Goal: Task Accomplishment & Management: Complete application form

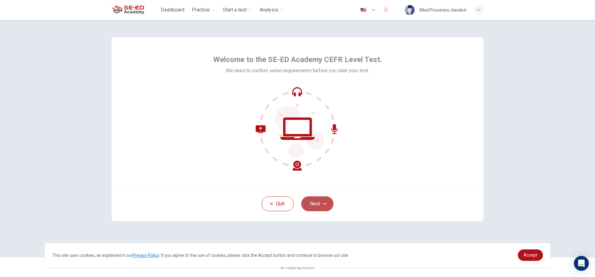
click at [318, 201] on button "Next" at bounding box center [317, 203] width 32 height 15
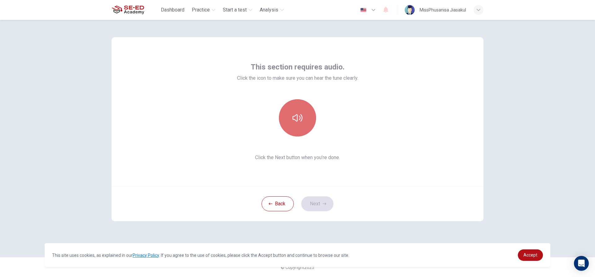
click at [302, 122] on icon "button" at bounding box center [298, 118] width 10 height 10
click at [299, 122] on icon "button" at bounding box center [298, 118] width 10 height 10
click at [317, 205] on button "Next" at bounding box center [317, 203] width 32 height 15
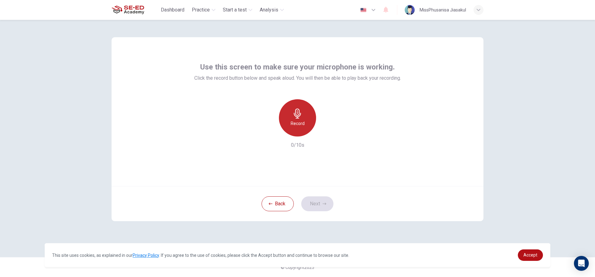
click at [295, 128] on div "Record" at bounding box center [297, 117] width 37 height 37
click at [286, 122] on div "Stop" at bounding box center [297, 117] width 37 height 37
click at [295, 120] on h6 "Record" at bounding box center [298, 123] width 14 height 7
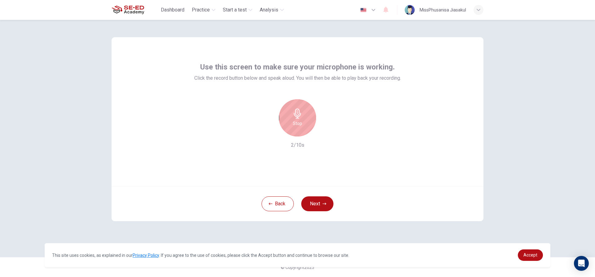
click at [300, 125] on h6 "Stop" at bounding box center [297, 123] width 9 height 7
click at [299, 120] on h6 "Record" at bounding box center [298, 123] width 14 height 7
click at [298, 119] on div "Stop" at bounding box center [297, 117] width 37 height 37
click at [325, 130] on icon "button" at bounding box center [326, 131] width 6 height 6
click at [293, 116] on icon "button" at bounding box center [298, 114] width 10 height 10
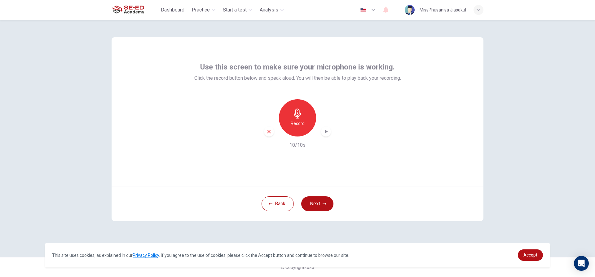
click at [325, 128] on icon "button" at bounding box center [326, 131] width 6 height 6
click at [326, 134] on icon "button" at bounding box center [326, 131] width 6 height 6
click at [320, 200] on button "Next" at bounding box center [317, 203] width 32 height 15
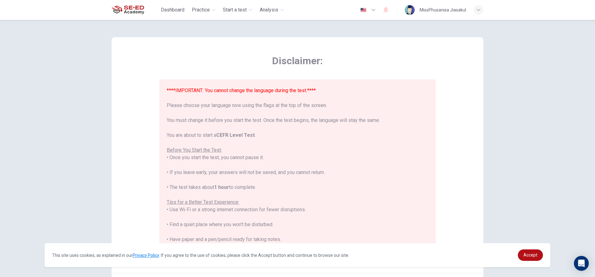
click at [376, 9] on icon "button" at bounding box center [373, 9] width 7 height 7
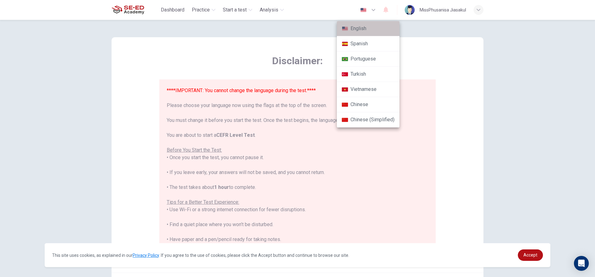
click at [369, 25] on li "English" at bounding box center [368, 28] width 63 height 15
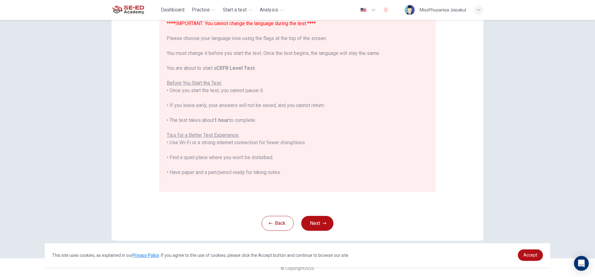
scroll to position [68, 0]
click at [320, 226] on button "Next" at bounding box center [317, 222] width 32 height 15
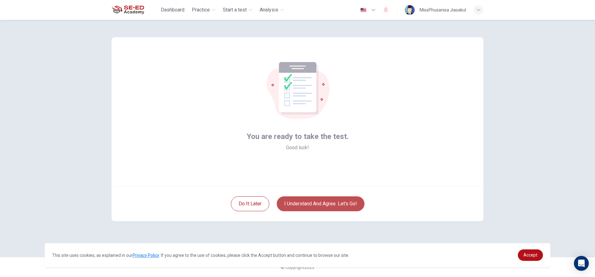
click at [302, 202] on button "I understand and agree. Let’s go!" at bounding box center [321, 203] width 88 height 15
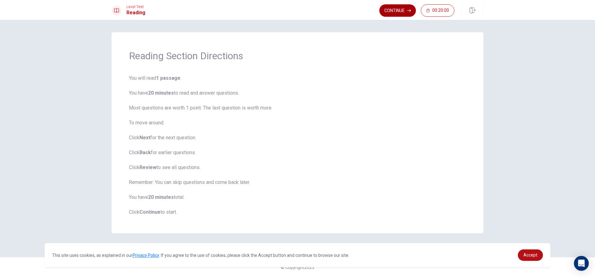
click at [403, 9] on button "Continue" at bounding box center [398, 10] width 37 height 12
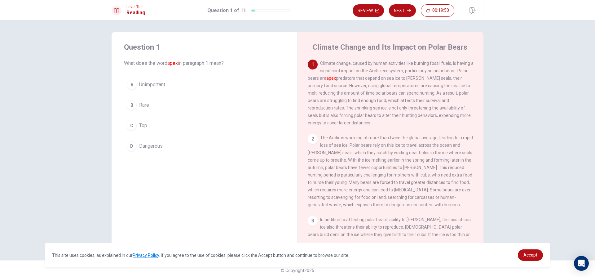
click at [312, 140] on div "2" at bounding box center [313, 139] width 10 height 10
click at [309, 144] on div "2" at bounding box center [313, 139] width 10 height 10
click at [130, 145] on div "D" at bounding box center [132, 146] width 10 height 10
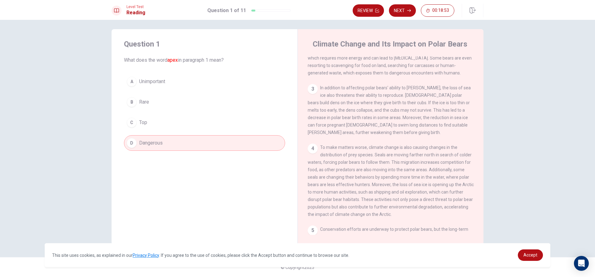
scroll to position [14, 0]
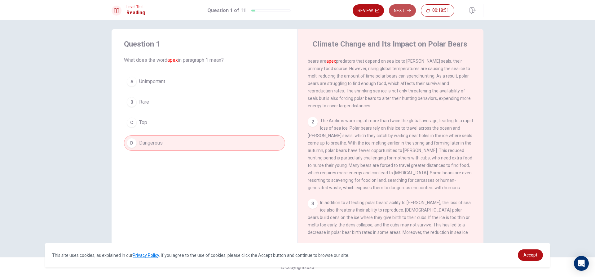
click at [402, 12] on button "Next" at bounding box center [402, 10] width 27 height 12
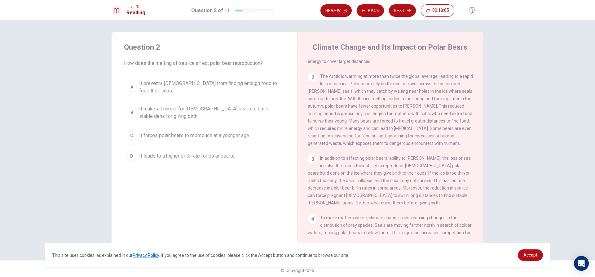
scroll to position [62, 0]
click at [131, 131] on div "C" at bounding box center [132, 136] width 10 height 10
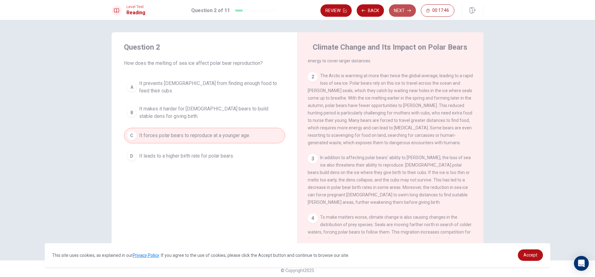
click at [398, 12] on button "Next" at bounding box center [402, 10] width 27 height 12
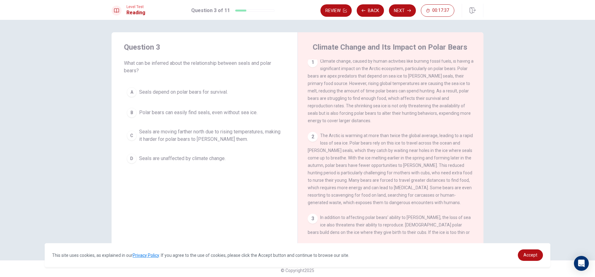
scroll to position [0, 0]
click at [341, 10] on button "Review" at bounding box center [336, 10] width 31 height 12
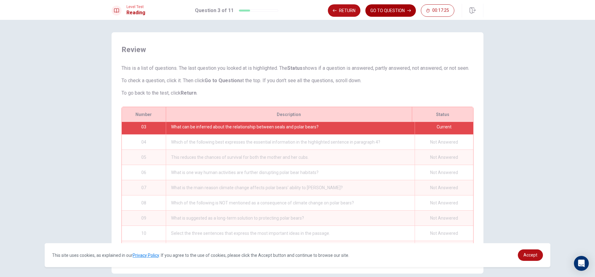
click at [400, 10] on button "GO TO QUESTION" at bounding box center [391, 10] width 51 height 12
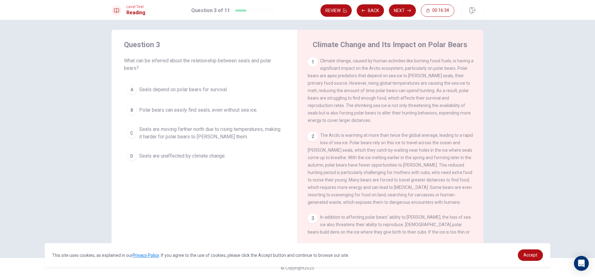
scroll to position [3, 0]
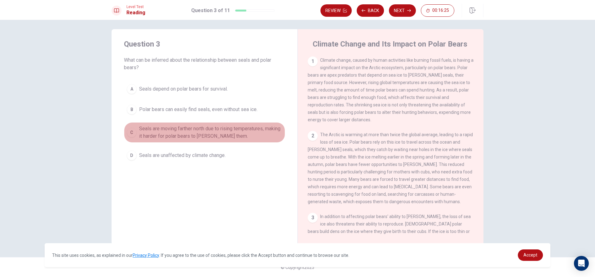
click at [128, 131] on div "C" at bounding box center [132, 132] width 10 height 10
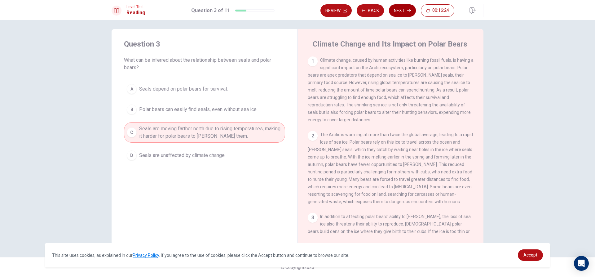
click at [403, 8] on button "Next" at bounding box center [402, 10] width 27 height 12
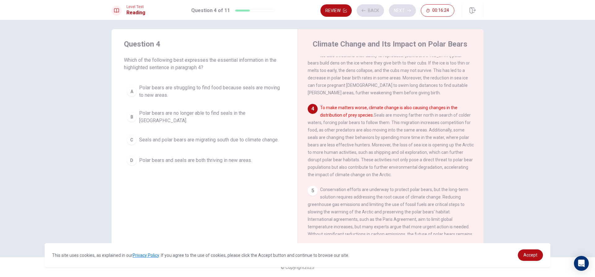
scroll to position [185, 0]
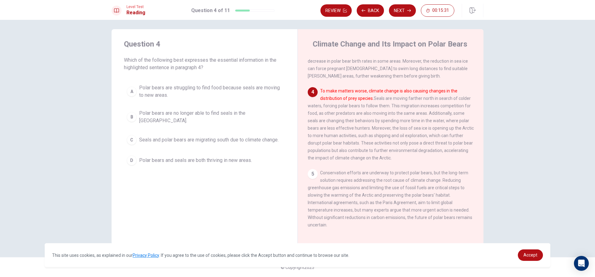
click at [136, 91] on button "A Polar bears are struggling to find food because seals are moving to new areas." at bounding box center [204, 91] width 161 height 20
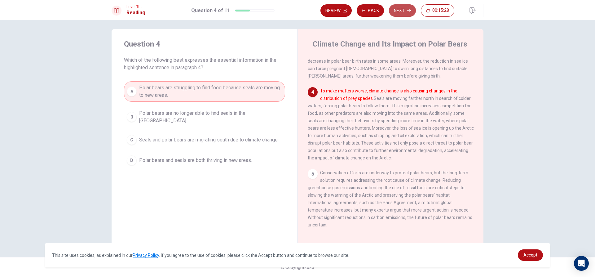
click at [397, 7] on button "Next" at bounding box center [402, 10] width 27 height 12
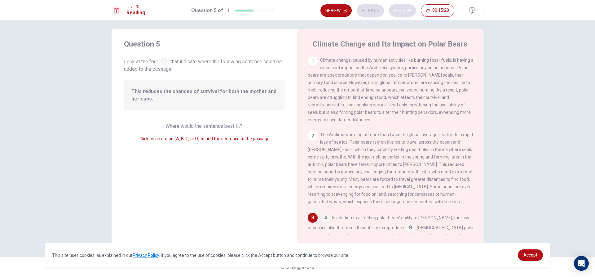
scroll to position [108, 0]
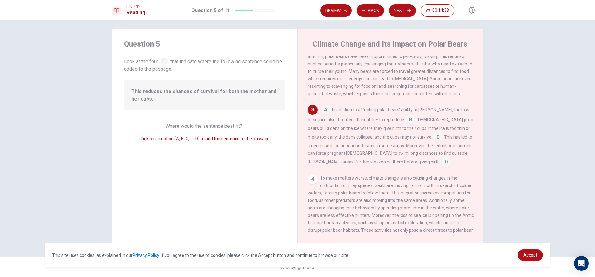
click at [404, 142] on div "A In addition to affecting polar bears' ability to [PERSON_NAME], the loss of s…" at bounding box center [391, 136] width 166 height 62
click at [433, 143] on input at bounding box center [438, 138] width 10 height 10
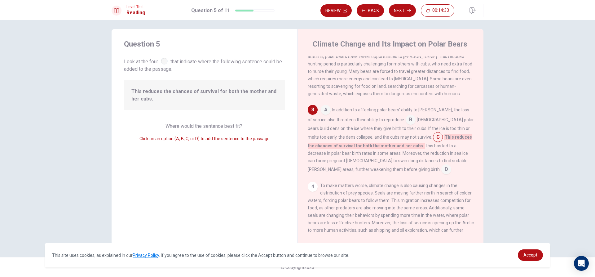
click at [442, 174] on input at bounding box center [447, 170] width 10 height 10
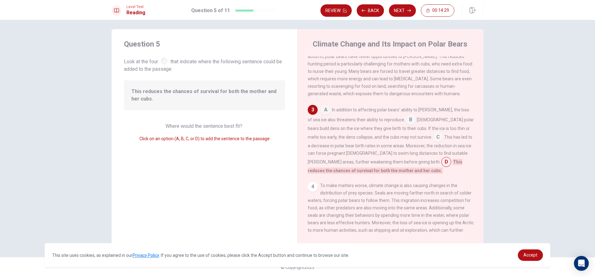
click at [406, 121] on span "B" at bounding box center [411, 120] width 10 height 10
click at [406, 124] on input at bounding box center [411, 120] width 10 height 10
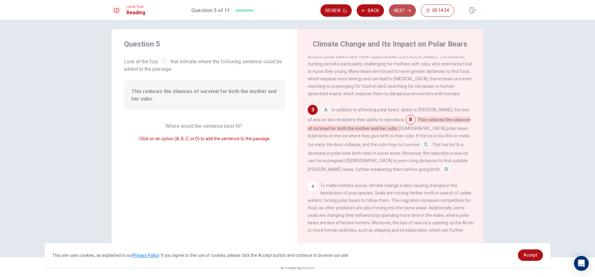
click at [413, 12] on button "Next" at bounding box center [402, 10] width 27 height 12
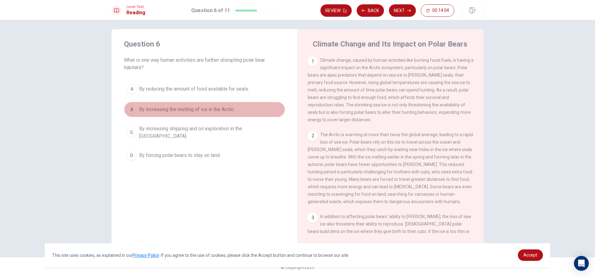
click at [131, 108] on div "B" at bounding box center [132, 110] width 10 height 10
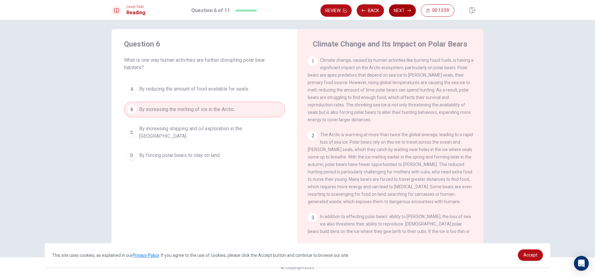
click at [405, 8] on button "Next" at bounding box center [402, 10] width 27 height 12
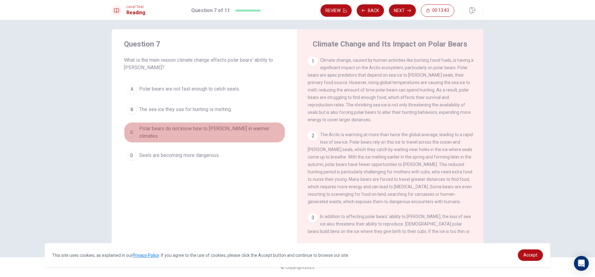
click at [131, 131] on div "C" at bounding box center [132, 132] width 10 height 10
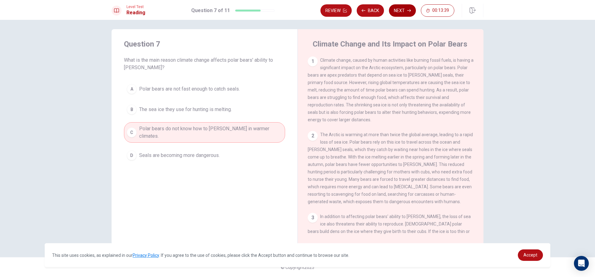
click at [396, 14] on button "Next" at bounding box center [402, 10] width 27 height 12
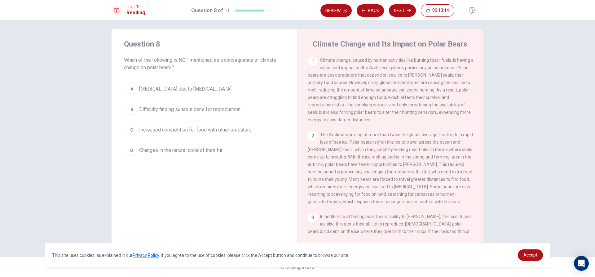
click at [132, 111] on div "B" at bounding box center [132, 110] width 10 height 10
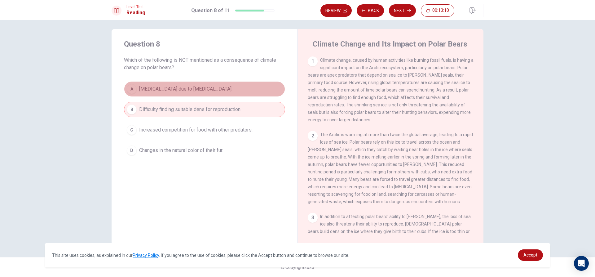
click at [139, 89] on span "[MEDICAL_DATA] due to [MEDICAL_DATA]." at bounding box center [185, 88] width 93 height 7
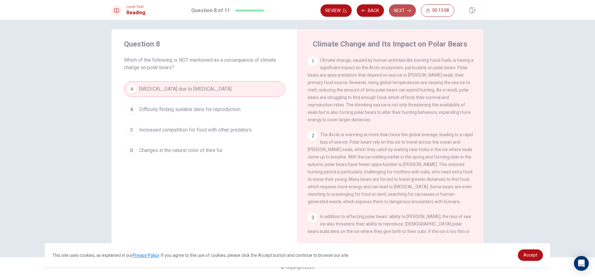
click at [408, 13] on button "Next" at bounding box center [402, 10] width 27 height 12
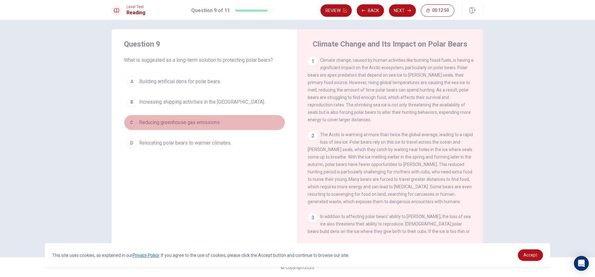
click at [139, 119] on span "Reducing greenhouse gas emissions." at bounding box center [180, 122] width 82 height 7
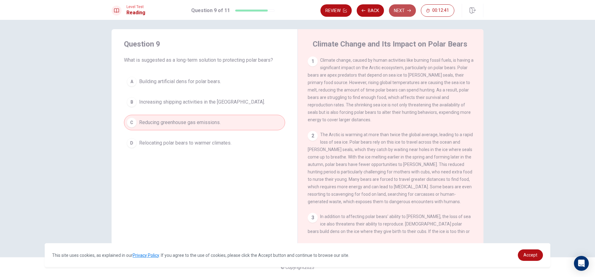
click at [402, 11] on button "Next" at bounding box center [402, 10] width 27 height 12
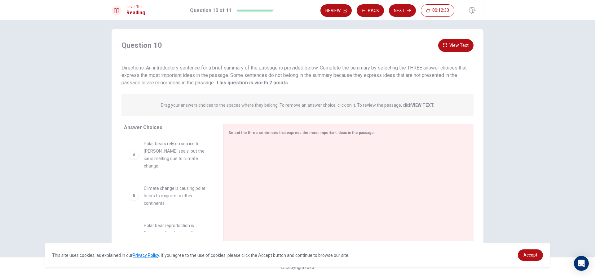
scroll to position [0, 0]
drag, startPoint x: 144, startPoint y: 154, endPoint x: 258, endPoint y: 152, distance: 113.5
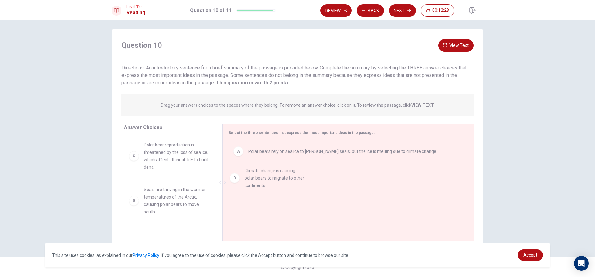
drag, startPoint x: 160, startPoint y: 152, endPoint x: 262, endPoint y: 181, distance: 106.3
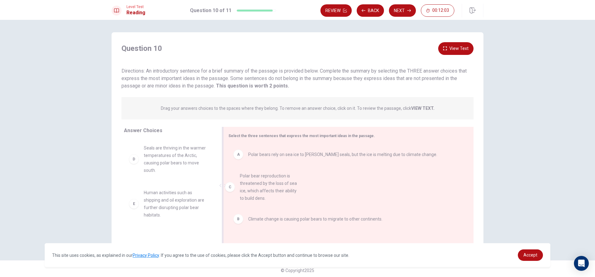
drag, startPoint x: 177, startPoint y: 161, endPoint x: 278, endPoint y: 191, distance: 104.9
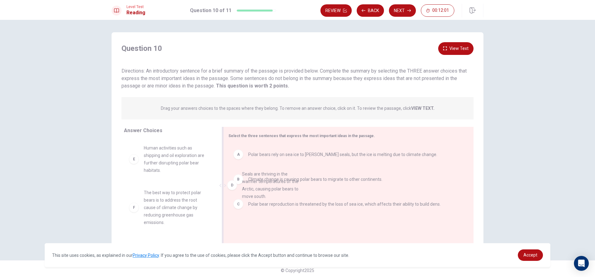
drag, startPoint x: 162, startPoint y: 163, endPoint x: 271, endPoint y: 193, distance: 112.9
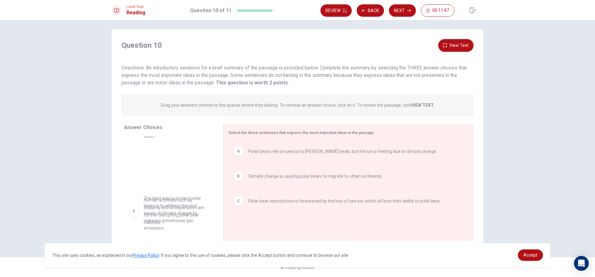
scroll to position [31, 0]
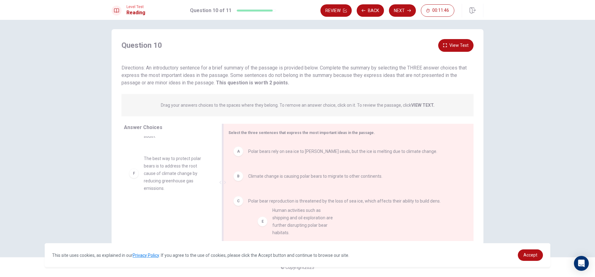
drag, startPoint x: 163, startPoint y: 199, endPoint x: 293, endPoint y: 222, distance: 132.3
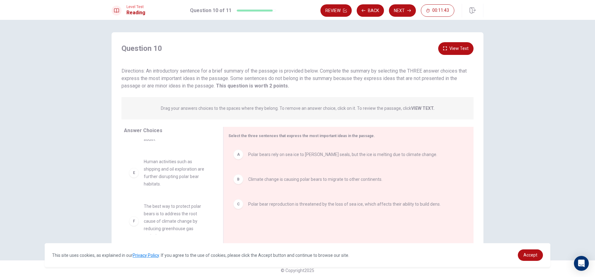
scroll to position [0, 0]
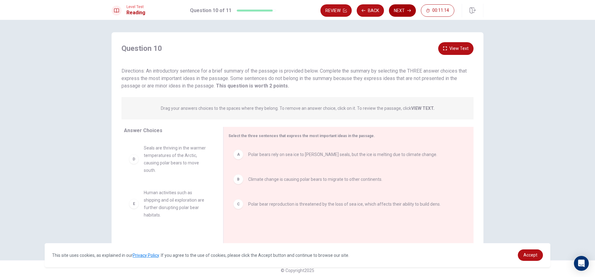
click at [402, 8] on button "Next" at bounding box center [402, 10] width 27 height 12
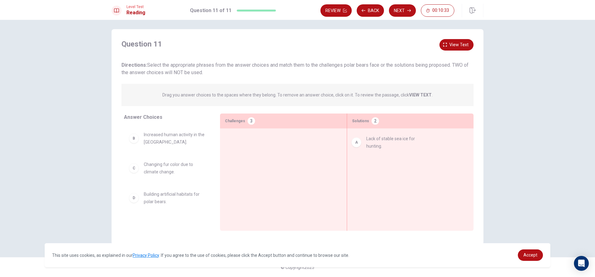
drag, startPoint x: 168, startPoint y: 142, endPoint x: 394, endPoint y: 147, distance: 226.5
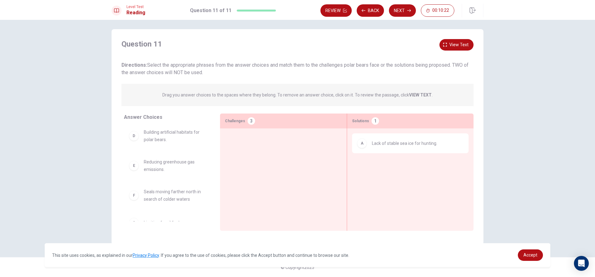
scroll to position [61, 0]
drag, startPoint x: 162, startPoint y: 138, endPoint x: 393, endPoint y: 178, distance: 234.4
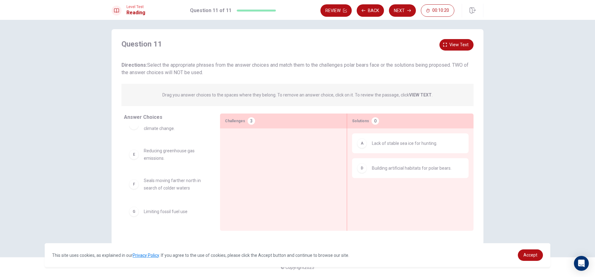
scroll to position [43, 0]
drag, startPoint x: 179, startPoint y: 213, endPoint x: 413, endPoint y: 193, distance: 235.4
drag, startPoint x: 149, startPoint y: 213, endPoint x: 372, endPoint y: 186, distance: 225.5
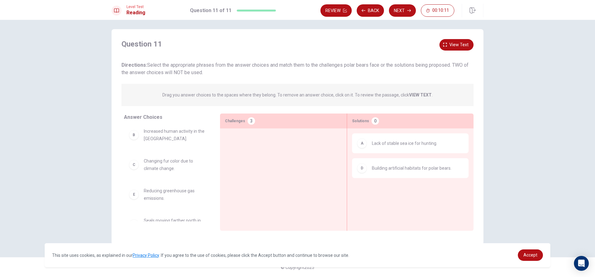
scroll to position [0, 0]
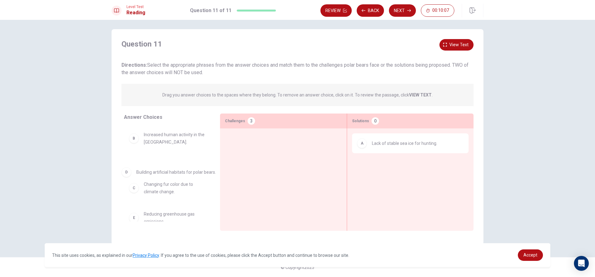
drag, startPoint x: 375, startPoint y: 173, endPoint x: 139, endPoint y: 177, distance: 236.4
drag, startPoint x: 162, startPoint y: 167, endPoint x: 389, endPoint y: 159, distance: 226.8
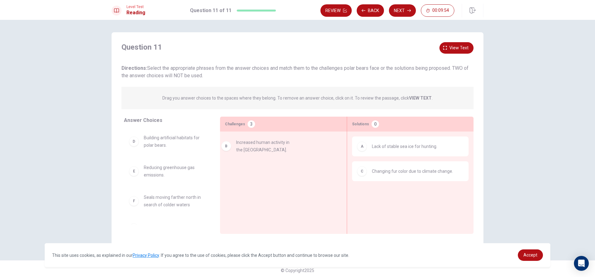
drag, startPoint x: 156, startPoint y: 145, endPoint x: 253, endPoint y: 152, distance: 98.0
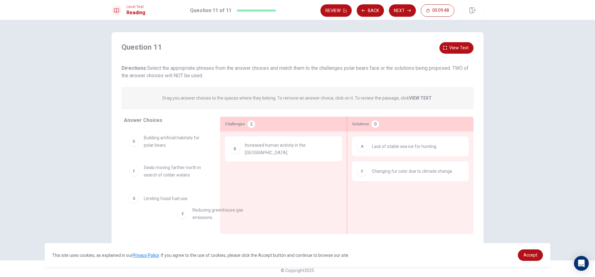
scroll to position [7, 0]
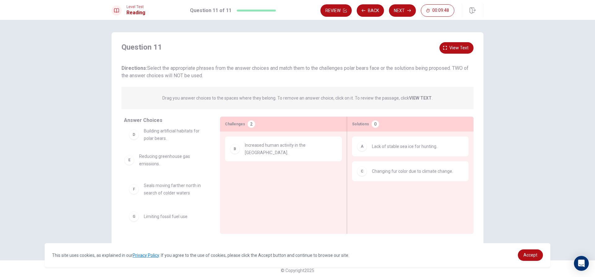
drag, startPoint x: 161, startPoint y: 174, endPoint x: 158, endPoint y: 161, distance: 13.2
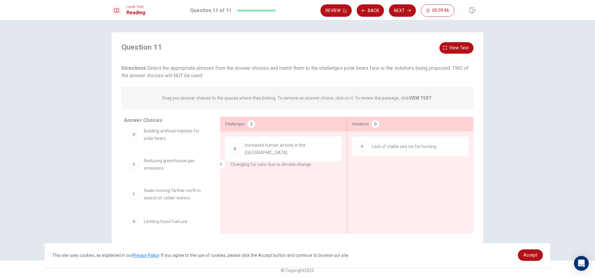
drag, startPoint x: 386, startPoint y: 172, endPoint x: 244, endPoint y: 165, distance: 142.5
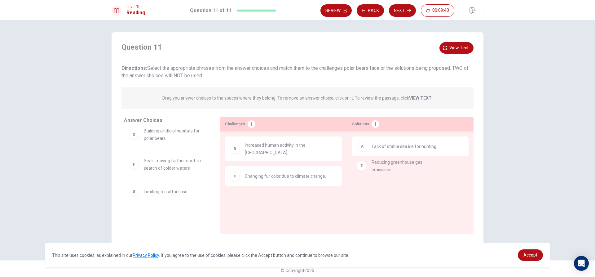
drag, startPoint x: 154, startPoint y: 167, endPoint x: 388, endPoint y: 170, distance: 233.6
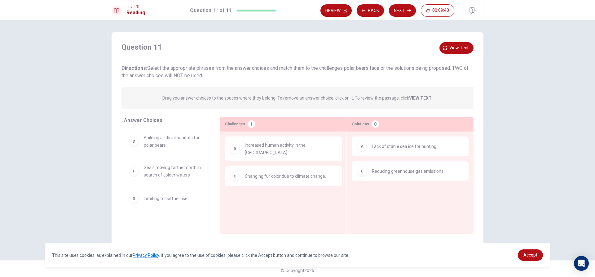
scroll to position [0, 0]
drag, startPoint x: 163, startPoint y: 170, endPoint x: 387, endPoint y: 197, distance: 225.8
drag, startPoint x: 163, startPoint y: 143, endPoint x: 256, endPoint y: 196, distance: 106.9
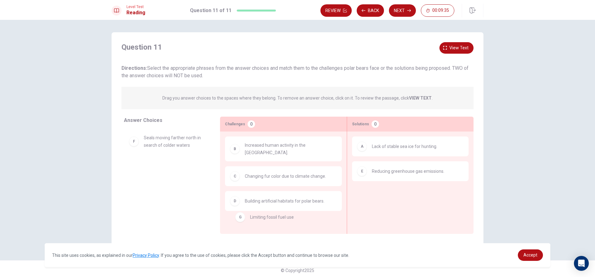
drag, startPoint x: 144, startPoint y: 171, endPoint x: 254, endPoint y: 221, distance: 120.6
drag, startPoint x: 164, startPoint y: 138, endPoint x: 278, endPoint y: 223, distance: 142.4
click at [412, 6] on button "Next" at bounding box center [402, 10] width 27 height 12
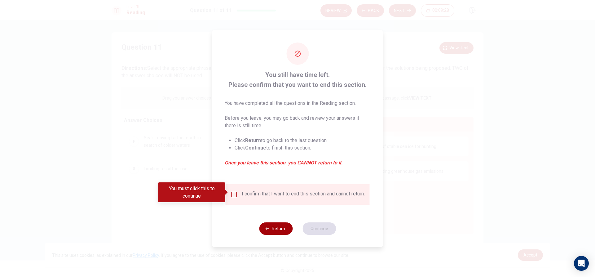
click at [266, 230] on icon "button" at bounding box center [268, 229] width 4 height 4
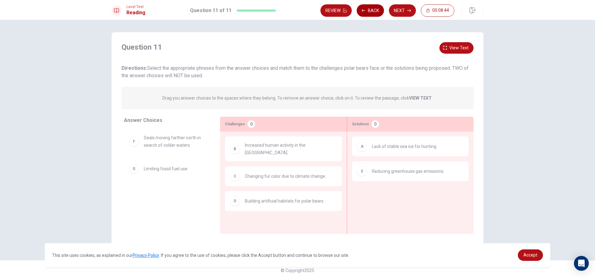
click at [370, 9] on button "Back" at bounding box center [370, 10] width 27 height 12
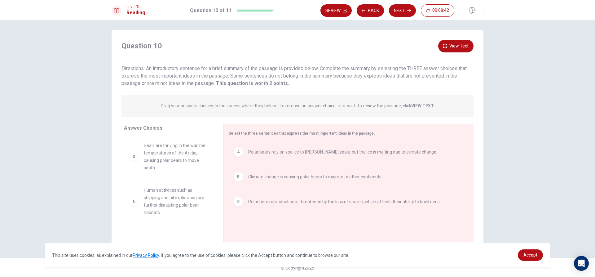
scroll to position [3, 0]
click at [371, 10] on button "Back" at bounding box center [370, 10] width 27 height 12
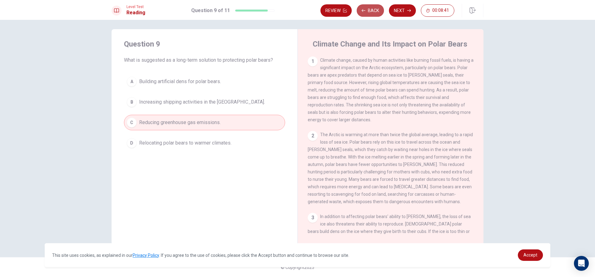
click at [371, 10] on button "Back" at bounding box center [370, 10] width 27 height 12
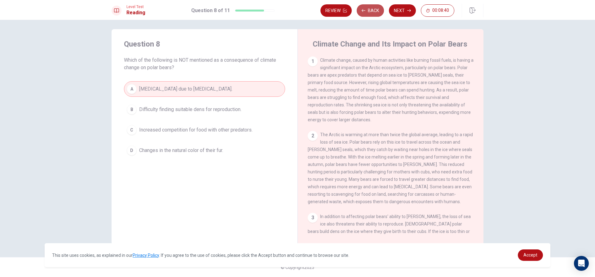
click at [371, 10] on button "Back" at bounding box center [370, 10] width 27 height 12
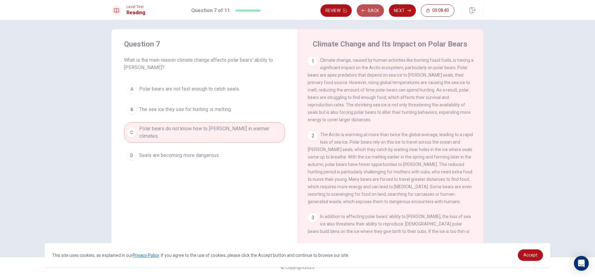
click at [371, 10] on button "Back" at bounding box center [370, 10] width 27 height 12
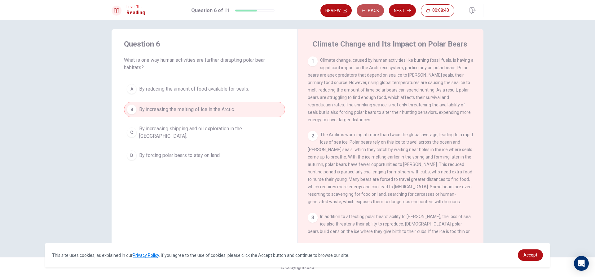
click at [371, 10] on button "Back" at bounding box center [370, 10] width 27 height 12
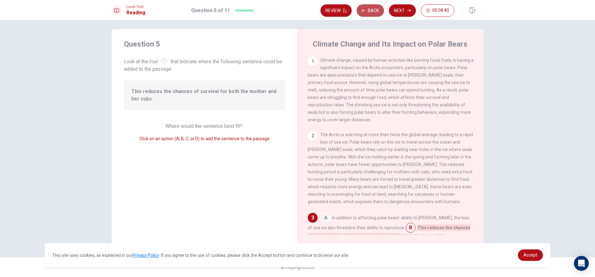
click at [371, 10] on button "Back" at bounding box center [370, 10] width 27 height 12
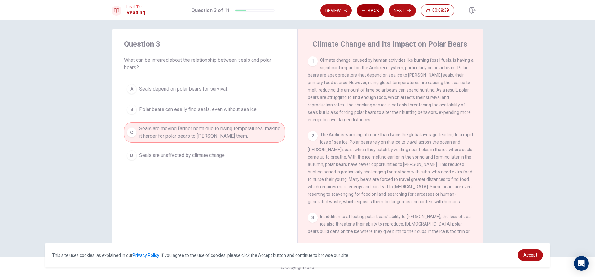
click at [371, 10] on button "Back" at bounding box center [370, 10] width 27 height 12
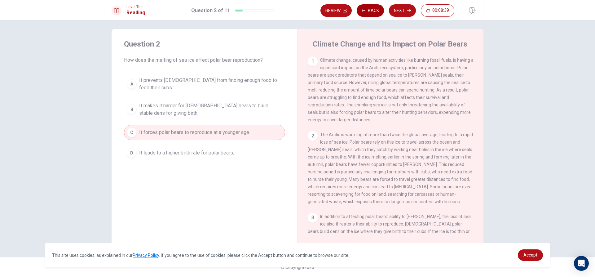
click at [371, 10] on button "Back" at bounding box center [370, 10] width 27 height 12
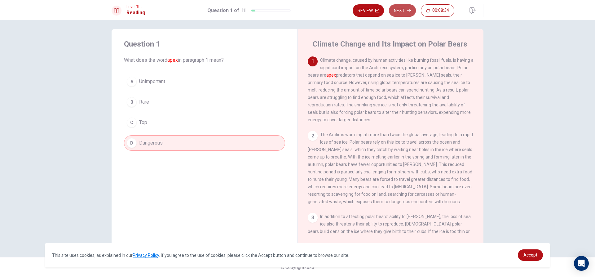
click at [406, 11] on button "Next" at bounding box center [402, 10] width 27 height 12
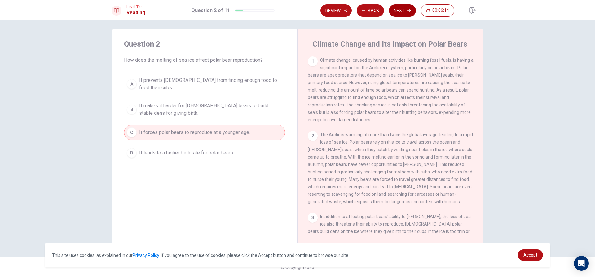
click at [400, 6] on button "Next" at bounding box center [402, 10] width 27 height 12
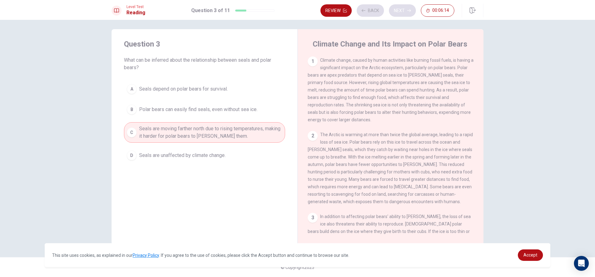
click at [400, 6] on div "Review Back Next 00:06:14" at bounding box center [388, 10] width 134 height 12
click at [403, 11] on button "Next" at bounding box center [402, 10] width 27 height 12
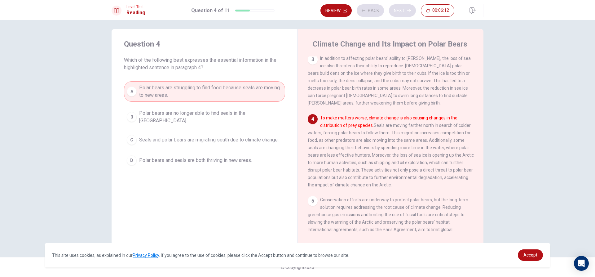
scroll to position [185, 0]
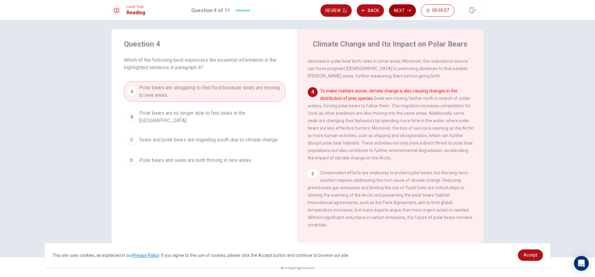
click at [400, 11] on button "Next" at bounding box center [402, 10] width 27 height 12
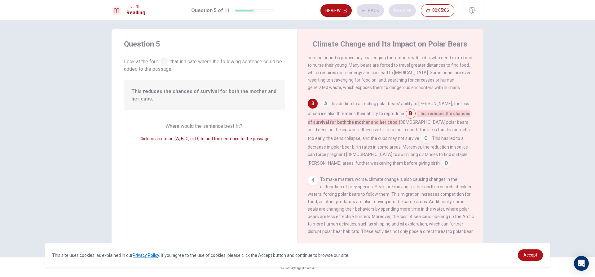
scroll to position [115, 0]
click at [409, 12] on icon "button" at bounding box center [410, 11] width 4 height 4
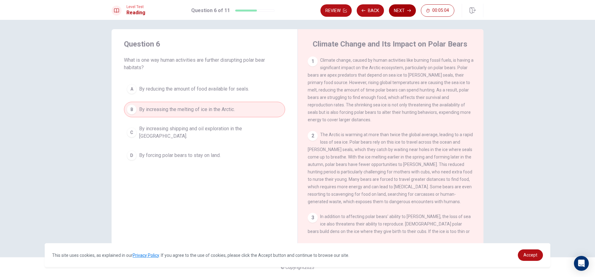
click at [409, 12] on icon "button" at bounding box center [410, 11] width 4 height 4
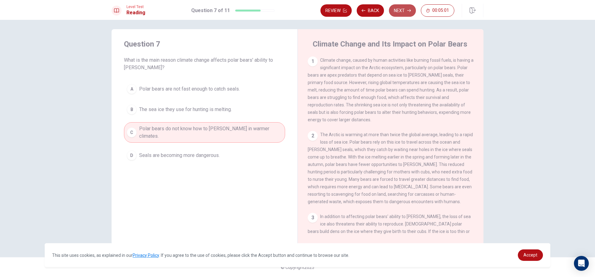
click at [411, 12] on icon "button" at bounding box center [410, 11] width 4 height 4
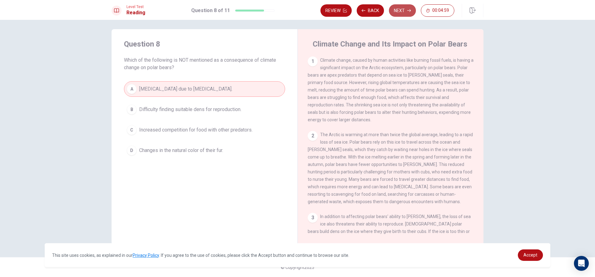
click at [401, 10] on button "Next" at bounding box center [402, 10] width 27 height 12
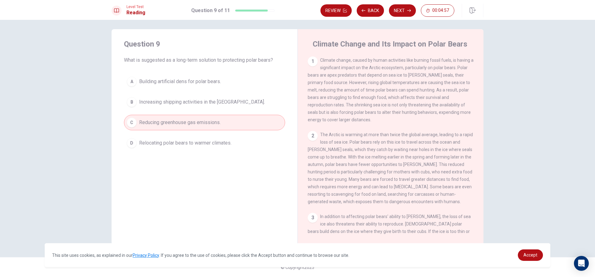
click at [408, 17] on div "Review Back Next 00:04:57" at bounding box center [402, 11] width 163 height 14
click at [408, 7] on button "Next" at bounding box center [402, 10] width 27 height 12
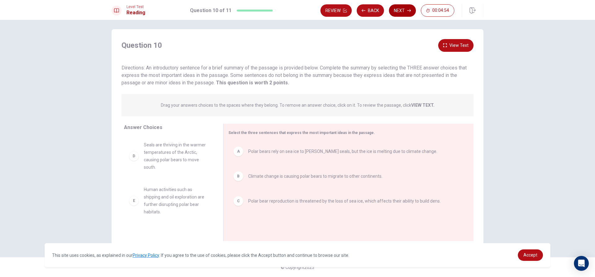
click at [410, 10] on icon "button" at bounding box center [410, 11] width 4 height 4
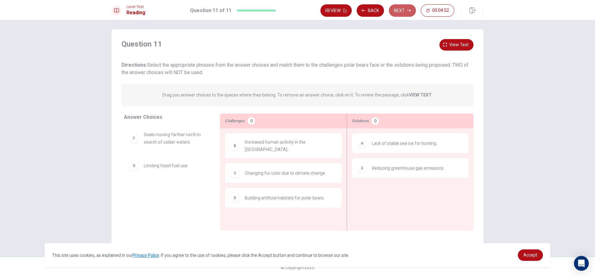
click at [403, 12] on button "Next" at bounding box center [402, 10] width 27 height 12
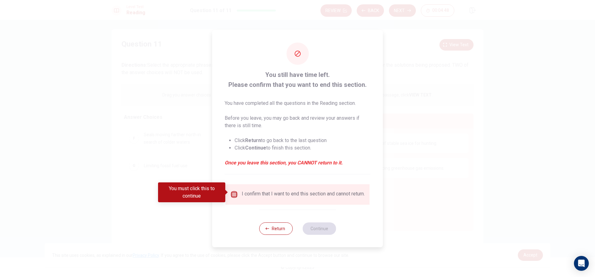
click at [236, 194] on input "You must click this to continue" at bounding box center [234, 194] width 7 height 7
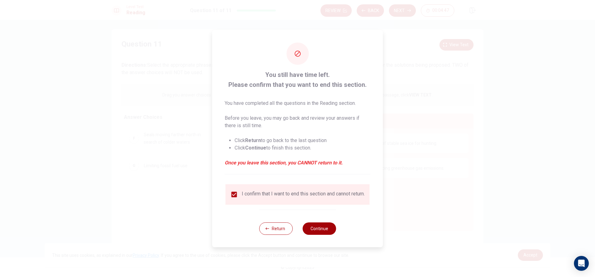
click at [318, 230] on button "Continue" at bounding box center [319, 228] width 33 height 12
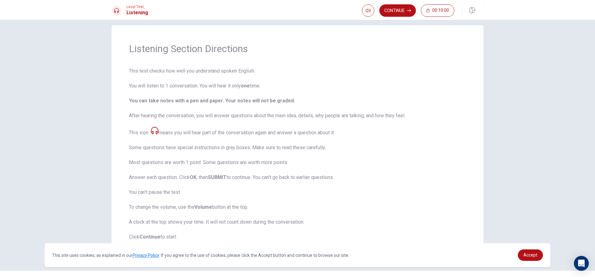
scroll to position [0, 0]
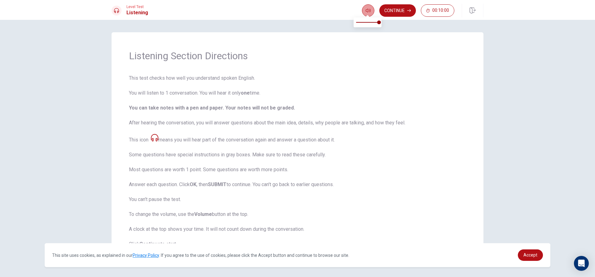
click at [363, 7] on button "button" at bounding box center [368, 10] width 12 height 12
click at [369, 10] on icon "button" at bounding box center [368, 11] width 5 height 4
click at [389, 6] on button "Continue" at bounding box center [398, 10] width 37 height 12
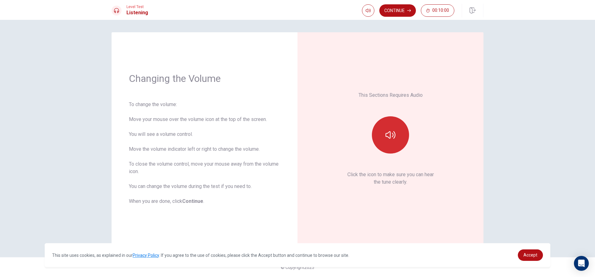
click at [398, 138] on button "button" at bounding box center [390, 134] width 37 height 37
click at [397, 138] on button "button" at bounding box center [390, 134] width 37 height 37
click at [409, 10] on icon "button" at bounding box center [410, 11] width 4 height 4
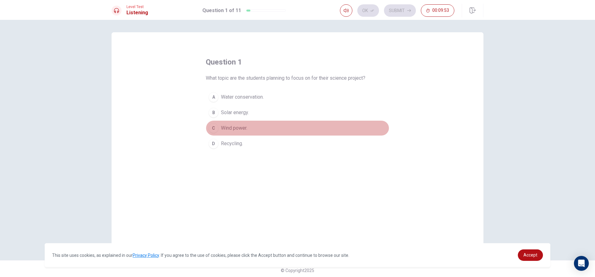
click at [213, 122] on button "C Wind power." at bounding box center [298, 128] width 184 height 16
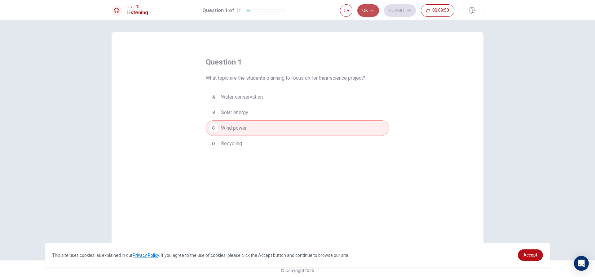
click at [372, 7] on button "Ok" at bounding box center [369, 10] width 22 height 12
click at [407, 11] on button "Submit" at bounding box center [400, 10] width 32 height 12
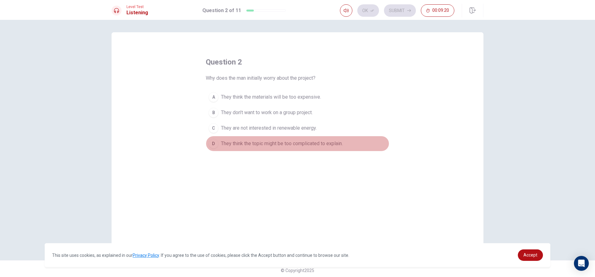
click at [211, 143] on div "D" at bounding box center [214, 144] width 10 height 10
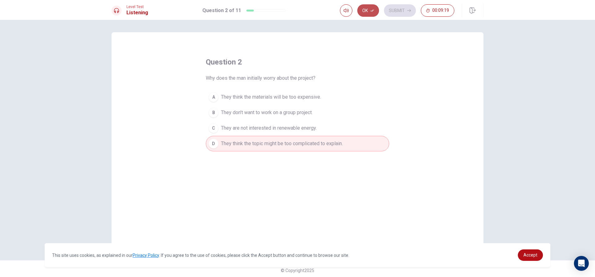
click at [363, 9] on button "Ok" at bounding box center [369, 10] width 22 height 12
click at [397, 7] on button "Submit" at bounding box center [400, 10] width 32 height 12
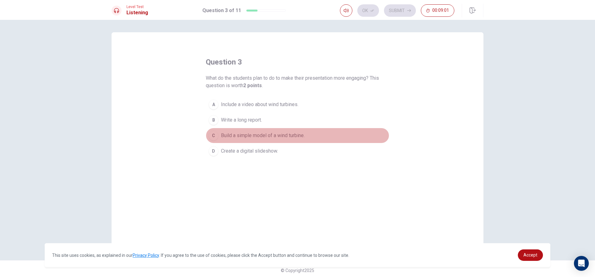
click at [210, 133] on div "C" at bounding box center [214, 136] width 10 height 10
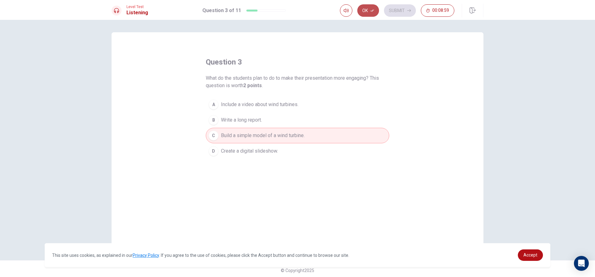
click at [368, 12] on button "Ok" at bounding box center [369, 10] width 22 height 12
click at [393, 7] on button "Submit" at bounding box center [400, 10] width 32 height 12
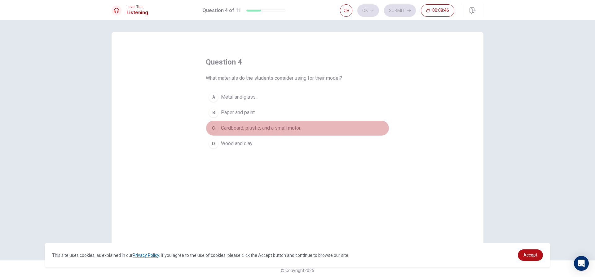
click at [210, 127] on div "C" at bounding box center [214, 128] width 10 height 10
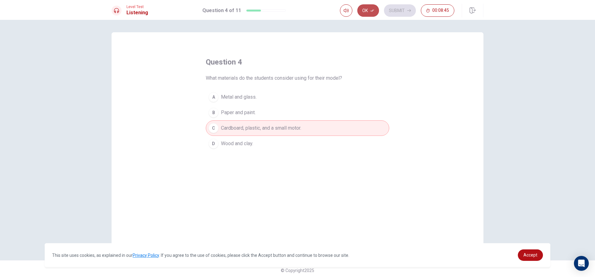
click at [366, 11] on button "Ok" at bounding box center [369, 10] width 22 height 12
click at [393, 6] on button "Submit" at bounding box center [400, 10] width 32 height 12
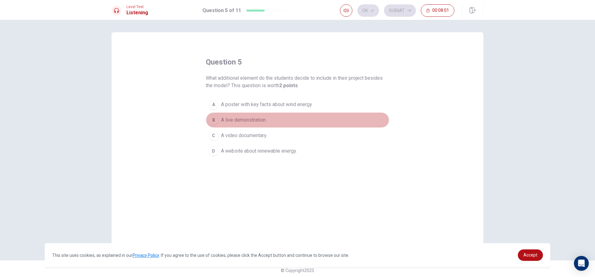
click at [209, 116] on div "B" at bounding box center [214, 120] width 10 height 10
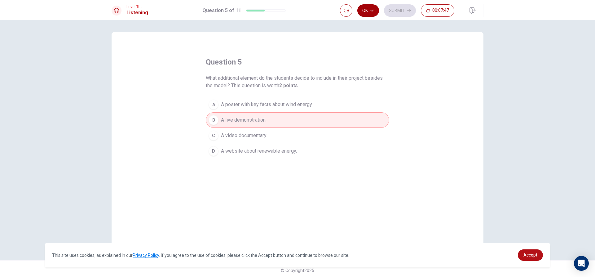
click at [368, 11] on button "Ok" at bounding box center [369, 10] width 22 height 12
click at [403, 8] on button "Submit" at bounding box center [400, 10] width 32 height 12
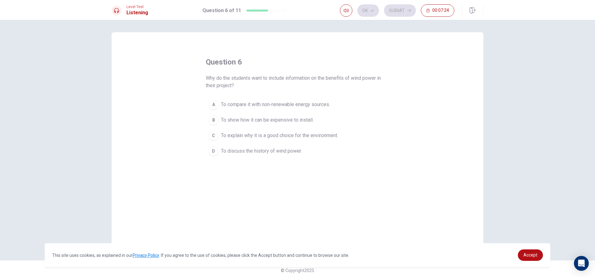
click at [216, 134] on div "C" at bounding box center [214, 136] width 10 height 10
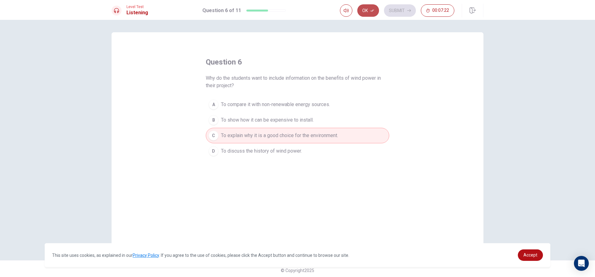
click at [366, 7] on button "Ok" at bounding box center [369, 10] width 22 height 12
click at [400, 14] on button "Submit" at bounding box center [400, 10] width 32 height 12
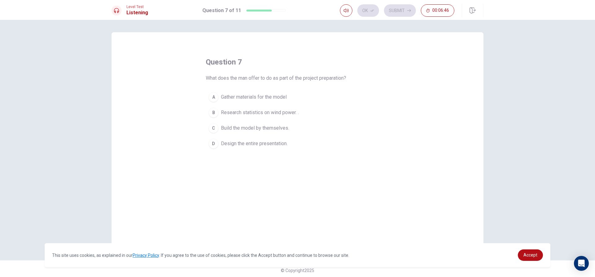
click at [209, 127] on div "C" at bounding box center [214, 128] width 10 height 10
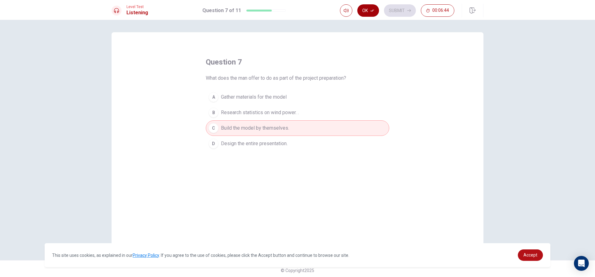
click at [369, 11] on button "Ok" at bounding box center [369, 10] width 22 height 12
click at [402, 10] on button "Submit" at bounding box center [400, 10] width 32 height 12
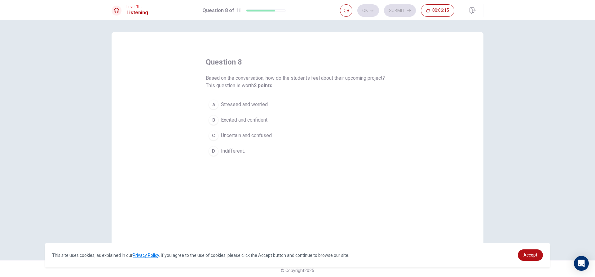
click at [212, 117] on div "B" at bounding box center [214, 120] width 10 height 10
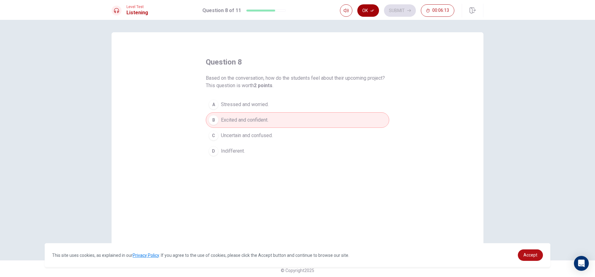
click at [366, 11] on button "Ok" at bounding box center [369, 10] width 22 height 12
click at [388, 11] on button "Submit" at bounding box center [400, 10] width 32 height 12
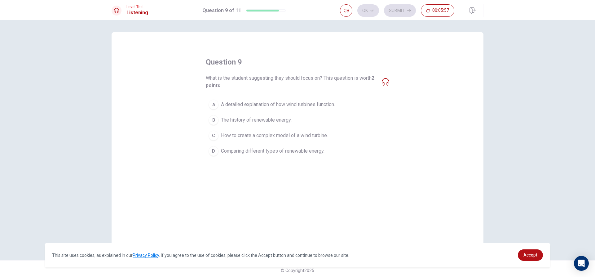
click at [213, 102] on div "A" at bounding box center [214, 105] width 10 height 10
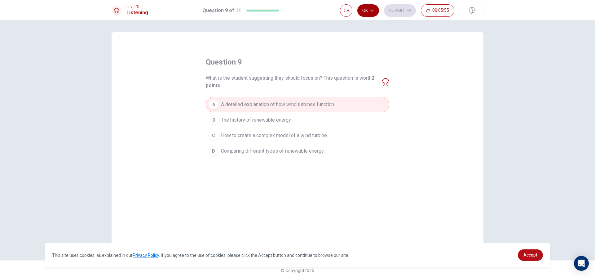
click at [369, 11] on button "Ok" at bounding box center [369, 10] width 22 height 12
click at [389, 10] on button "Submit" at bounding box center [400, 10] width 32 height 12
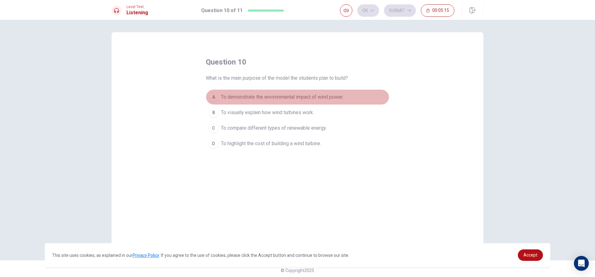
click at [211, 97] on div "A" at bounding box center [214, 97] width 10 height 10
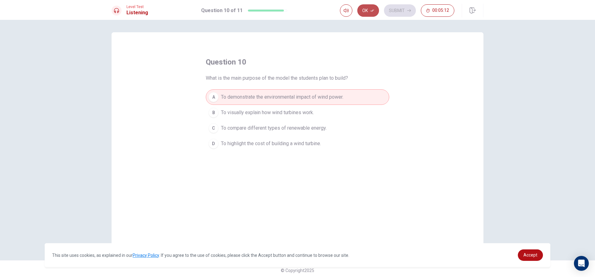
click at [371, 12] on icon "button" at bounding box center [373, 11] width 4 height 4
click at [396, 11] on button "Submit" at bounding box center [400, 10] width 32 height 12
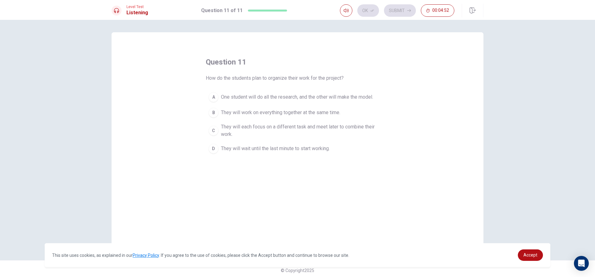
click at [216, 112] on div "B" at bounding box center [214, 113] width 10 height 10
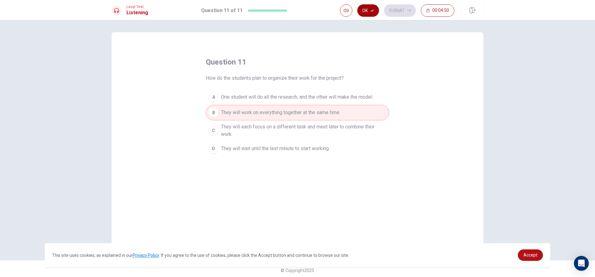
click at [369, 12] on button "Ok" at bounding box center [369, 10] width 22 height 12
click at [393, 11] on button "Submit" at bounding box center [400, 10] width 32 height 12
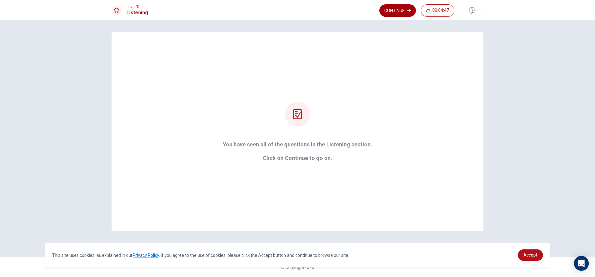
click at [400, 10] on button "Continue" at bounding box center [398, 10] width 37 height 12
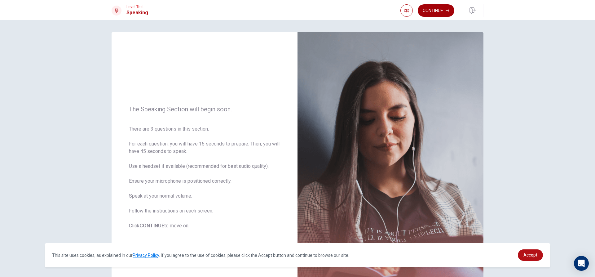
click at [431, 13] on button "Continue" at bounding box center [436, 10] width 37 height 12
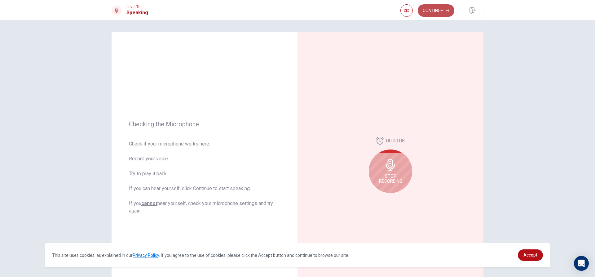
click at [431, 11] on button "Continue" at bounding box center [436, 10] width 37 height 12
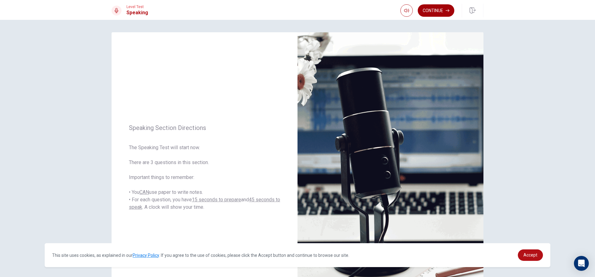
click at [451, 12] on button "Continue" at bounding box center [436, 10] width 37 height 12
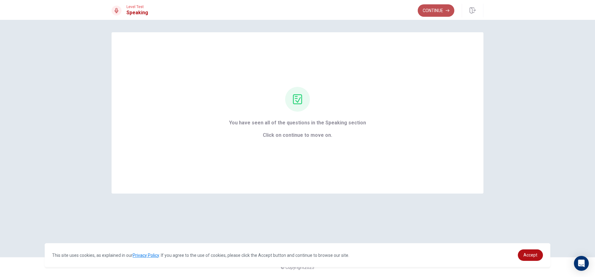
click at [436, 10] on button "Continue" at bounding box center [436, 10] width 37 height 12
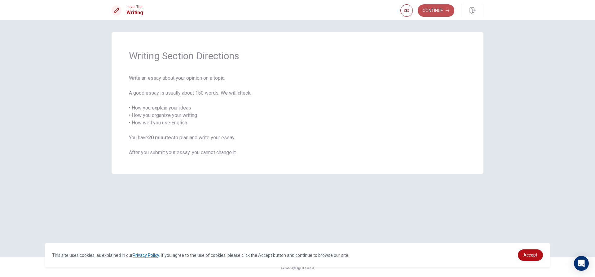
click at [435, 11] on button "Continue" at bounding box center [436, 10] width 37 height 12
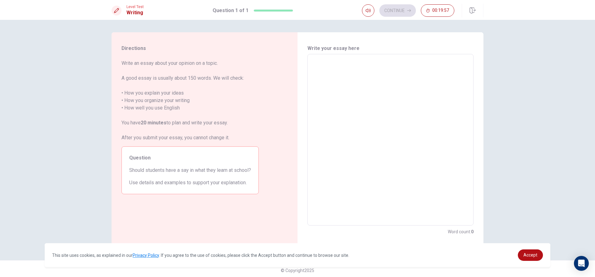
click at [317, 69] on textarea at bounding box center [391, 139] width 158 height 161
type textarea "I"
type textarea "x"
type textarea "I"
type textarea "x"
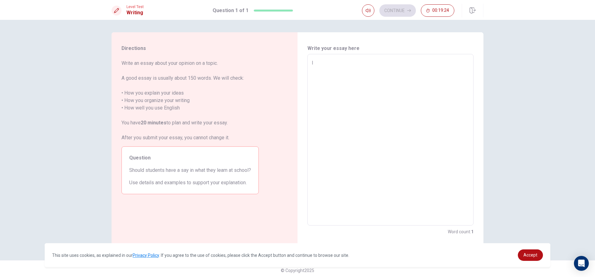
type textarea "I d"
type textarea "x"
type textarea "I do"
type textarea "x"
type textarea "I don"
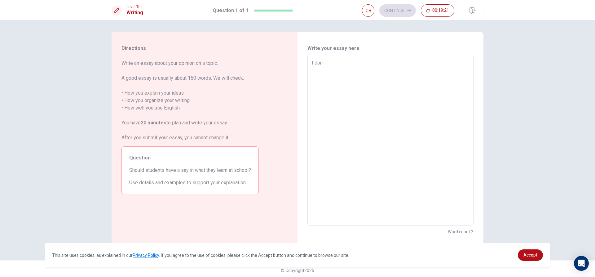
type textarea "x"
type textarea "I do"
type textarea "x"
type textarea "I d"
type textarea "x"
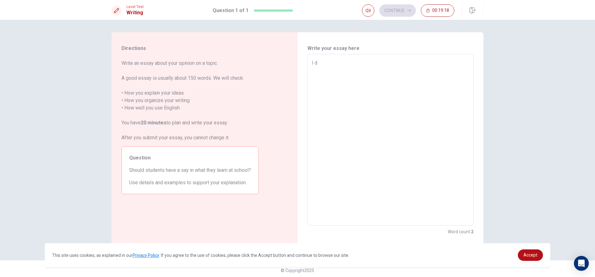
type textarea "I do"
type textarea "x"
type textarea "I do"
type textarea "x"
type textarea "I do n"
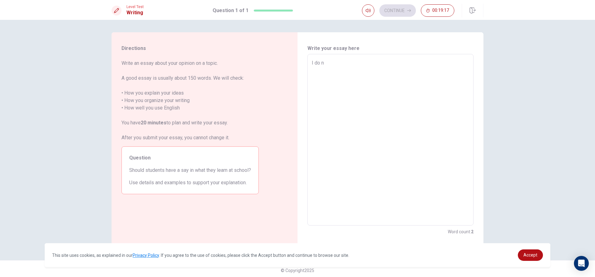
type textarea "x"
type textarea "I do no"
type textarea "x"
type textarea "I do not"
type textarea "x"
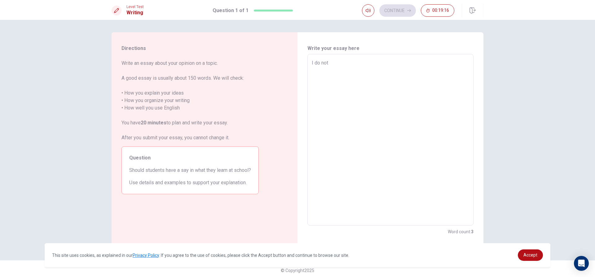
type textarea "I do not"
type textarea "x"
type textarea "I do not t"
type textarea "x"
type textarea "I do not th"
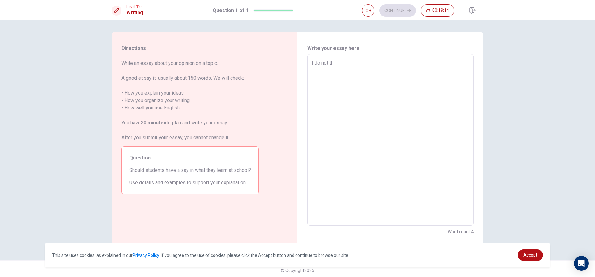
type textarea "x"
type textarea "I do not thi"
type textarea "x"
type textarea "I do not thin"
type textarea "x"
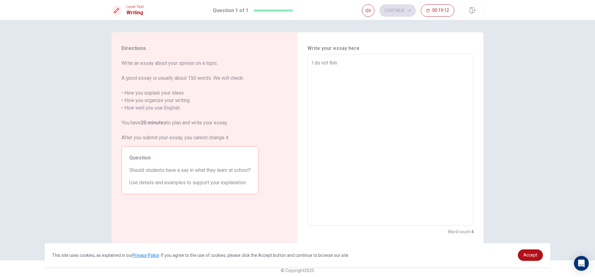
type textarea "I do not think"
type textarea "x"
type textarea "I do not think"
type textarea "x"
type textarea "I do not think s"
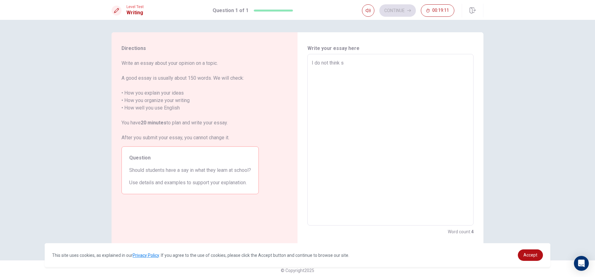
type textarea "x"
type textarea "I do not think so"
type textarea "x"
type textarea "I do not think so"
type textarea "x"
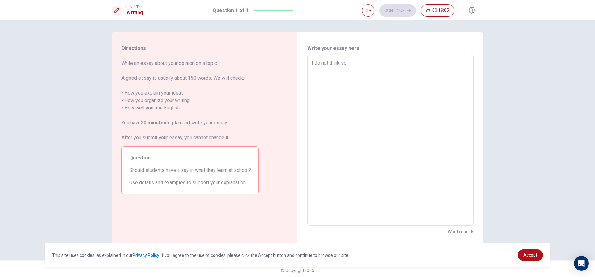
type textarea "I do not think so b"
type textarea "x"
type textarea "I do not think so be"
type textarea "x"
type textarea "I do not think so bec"
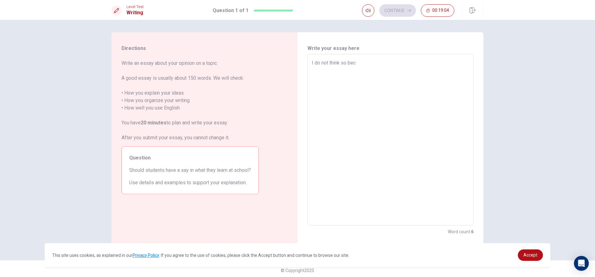
type textarea "x"
type textarea "I do not think so becs"
type textarea "x"
type textarea "I do not think so bec"
type textarea "x"
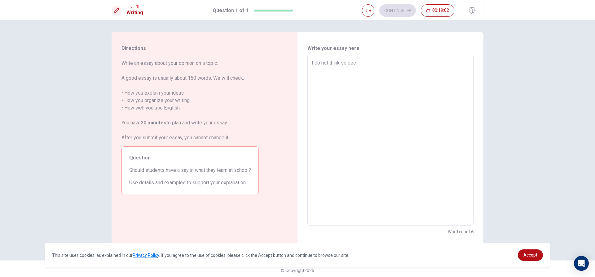
type textarea "I do not think so beca"
type textarea "x"
type textarea "I do not think so becau"
type textarea "x"
type textarea "I do not think so becaus"
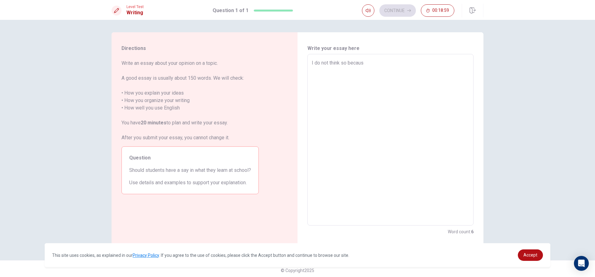
type textarea "x"
type textarea "I do not think so because"
type textarea "x"
type textarea "I do not think so because"
type textarea "x"
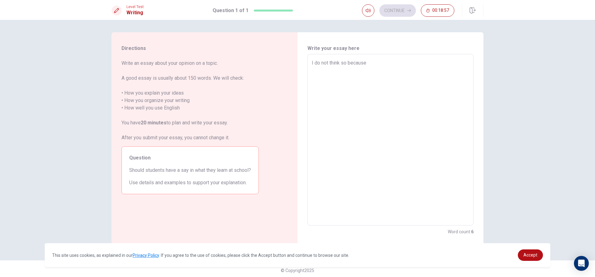
type textarea "I do not think so because i"
type textarea "x"
type textarea "I do not think so because if"
type textarea "x"
type textarea "I do not think so because if"
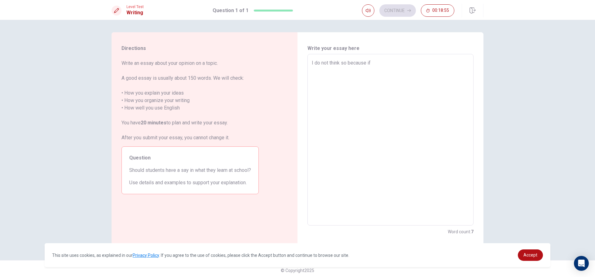
type textarea "x"
type textarea "I do not think so because if t"
type textarea "x"
type textarea "I do not think so because if te"
type textarea "x"
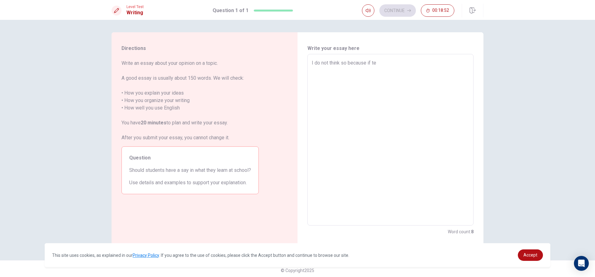
type textarea "I do not think so because if tea"
type textarea "x"
type textarea "I do not think so because if teay"
type textarea "x"
type textarea "I do not think so because if teay"
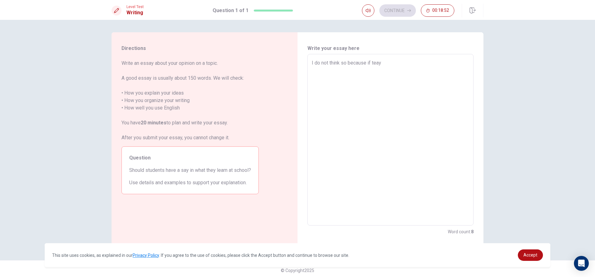
type textarea "x"
type textarea "I do not think so because if teay i"
type textarea "x"
type textarea "I do not think so because if teay ie"
type textarea "x"
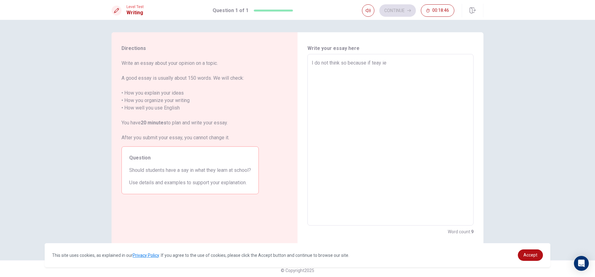
type textarea "I do not think so because if teay i"
type textarea "x"
type textarea "I do not think so because if teay"
type textarea "x"
type textarea "I do not think so because if teay l"
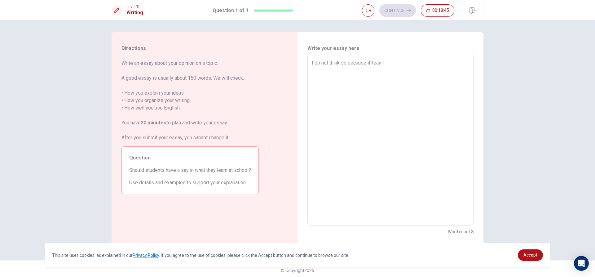
type textarea "x"
type textarea "I do not think so because if teay lq"
type textarea "x"
type textarea "I do not think so because if teay l"
type textarea "x"
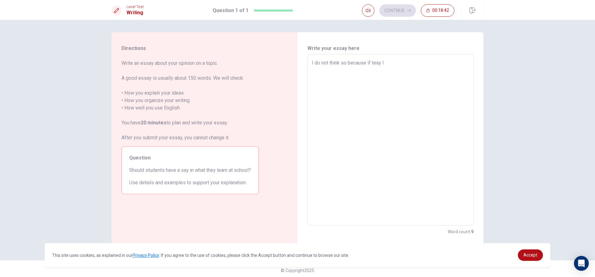
type textarea "I do not think so because if teay la"
type textarea "x"
type textarea "I do not think so because if teay lar"
type textarea "x"
type textarea "I do not think so because if teay larn"
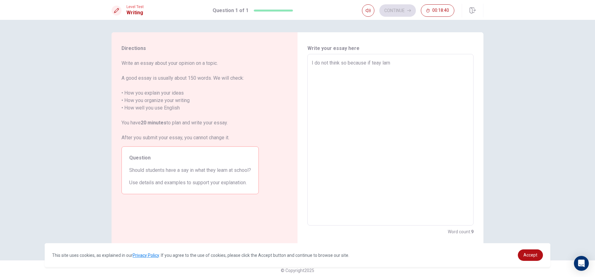
type textarea "x"
type textarea "I do not think so because if teay lar"
type textarea "x"
type textarea "I do not think so because if teay la"
type textarea "x"
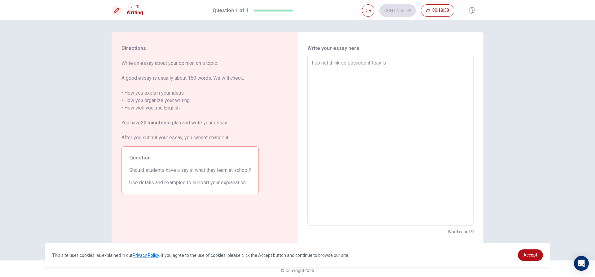
type textarea "I do not think so because if teay l"
type textarea "x"
type textarea "I do not think so because if teay le"
type textarea "x"
type textarea "I do not think so because if [PERSON_NAME]"
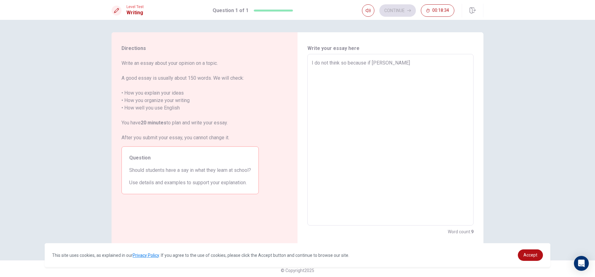
type textarea "x"
type textarea "I do not think so because if [PERSON_NAME]"
type textarea "x"
type textarea "I do not think so because if teay learn"
type textarea "x"
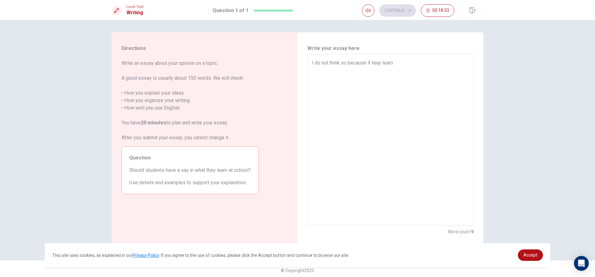
type textarea "I do not think so because if teay learn"
type textarea "x"
type textarea "I do not think so because if teay learn t"
type textarea "x"
type textarea "I do not think so because if teay learn th"
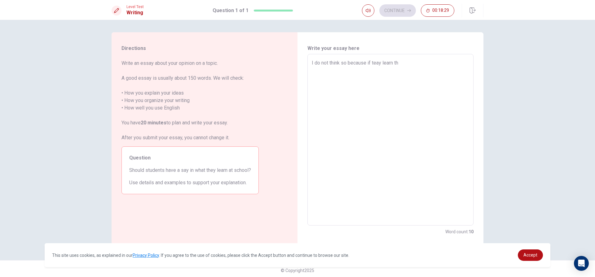
type textarea "x"
type textarea "I do not think so because if teay learn tha"
type textarea "x"
type textarea "I do not think so because if teay learn that"
type textarea "x"
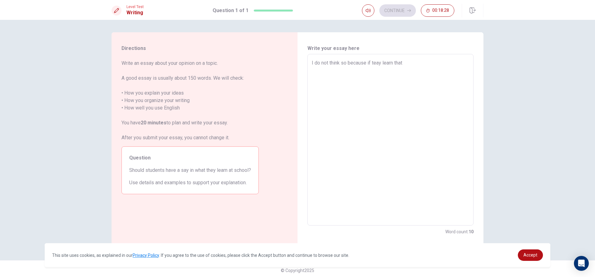
type textarea "I do not think so because if teay learn that"
type textarea "x"
type textarea "I do not think so because if teay learn that i"
type textarea "x"
type textarea "I do not think so because if teay learn that is"
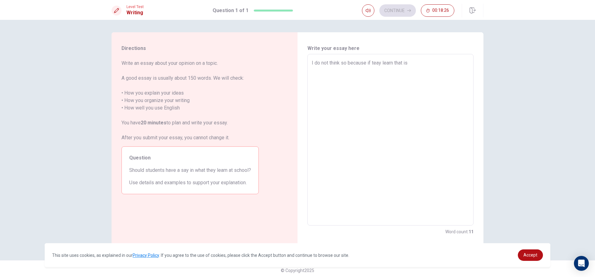
type textarea "x"
type textarea "I do not think so because if teay learn that isb"
type textarea "x"
type textarea "I do not think so because if teay learn that is"
type textarea "x"
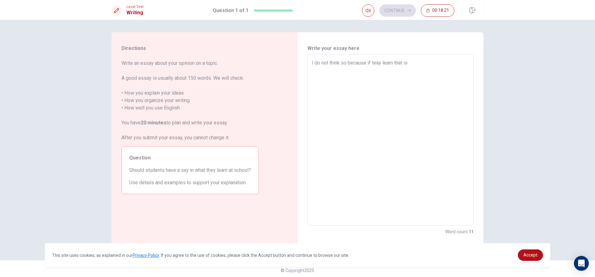
type textarea "I do not think so because if teay learn that is"
type textarea "x"
type textarea "I do not think so because if teay learn that is s"
type textarea "x"
type textarea "I do not think so because if teay learn that is so"
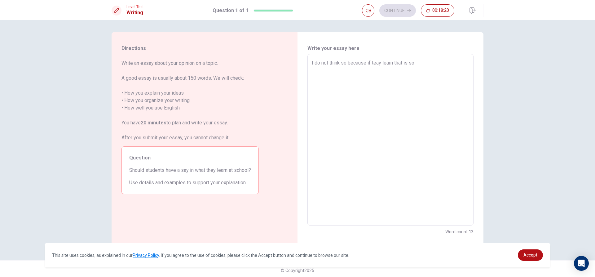
type textarea "x"
type textarea "I do not think so because if teay learn that is so"
type textarea "x"
type textarea "I do not think so because if teay learn that is so t"
type textarea "x"
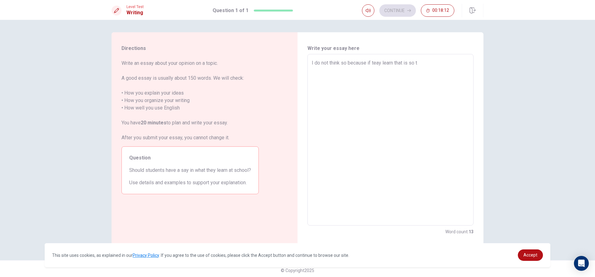
type textarea "I do not think so because if teay learn that is so"
type textarea "x"
type textarea "I do not think so because if teay learn that is so h"
type textarea "x"
type textarea "I do not think so because if teay learn that is so ha"
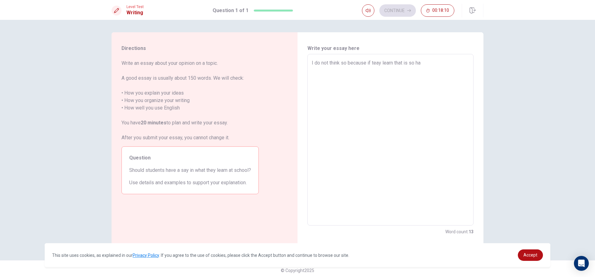
type textarea "x"
type textarea "I do not think so because if teay learn that is so har"
type textarea "x"
type textarea "I do not think so because if teay learn that is so hard"
type textarea "x"
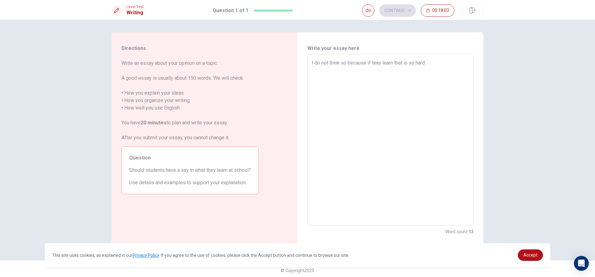
type textarea "I do not think so because if teay learn that is so hard"
type textarea "x"
type textarea "I do not think so because if teay learn that is so hard b"
type textarea "x"
type textarea "I do not think so because if teay learn that is so hard bu"
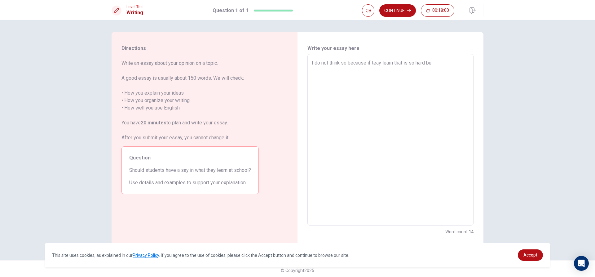
type textarea "x"
type textarea "I do not think so because if teay learn that is so hard but"
type textarea "x"
type textarea "I do not think so because if teay learn that is so hard but"
type textarea "x"
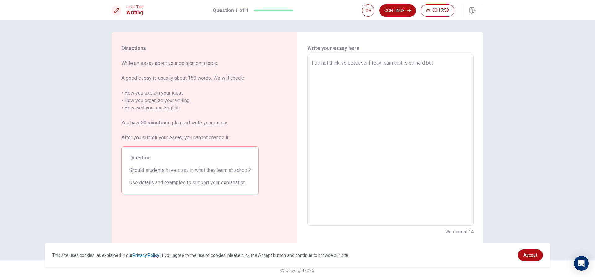
type textarea "I do not think so because if teay learn that is so hard but a"
type textarea "x"
type textarea "I do not think so because if teay learn that is so hard but an"
type textarea "x"
type textarea "I do not think so because if teay learn that is so hard but ano"
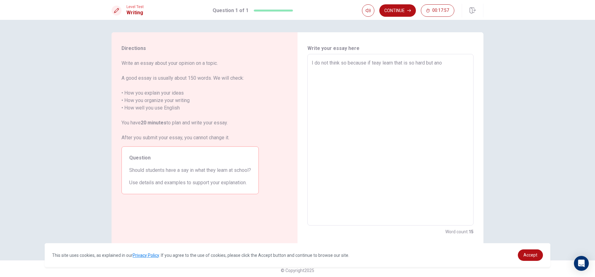
type textarea "x"
type textarea "I do not think so because if teay learn that is so hard but anou"
type textarea "x"
type textarea "I do not think so because if teay learn that is so hard but anout"
type textarea "x"
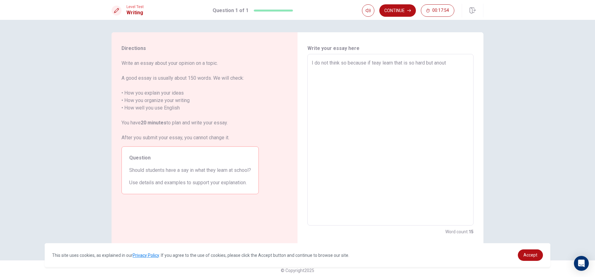
type textarea "I do not think so because if teay learn that is so hard but anouth"
type textarea "x"
type textarea "I do not think so because if teay learn that is so hard but anouthe"
type textarea "x"
type textarea "I do not think so because if teay learn that is so hard but anouther"
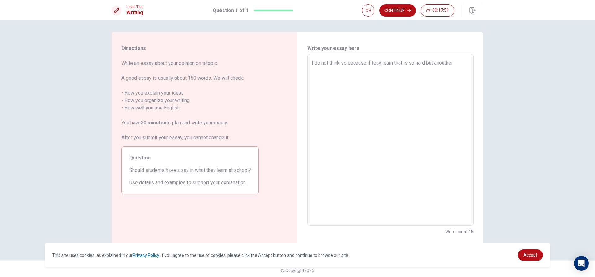
type textarea "x"
type textarea "I do not think so because if teay learn that is so hard but anouther"
type textarea "x"
type textarea "I do not think so because if teay learn that is so hard but anouther m"
type textarea "x"
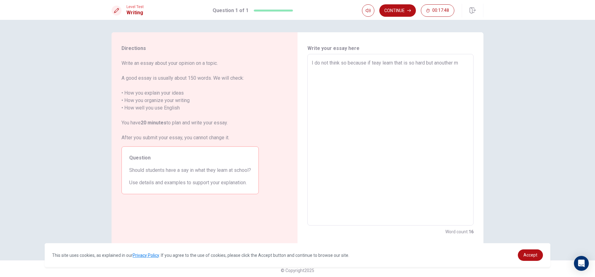
type textarea "I do not think so because if teay learn that is so hard but anouther my"
type textarea "x"
type textarea "I do not think so because if teay learn that is so hard but anouther my"
type textarea "x"
type textarea "I do not think so because if teay learn that is so hard but anouther my o"
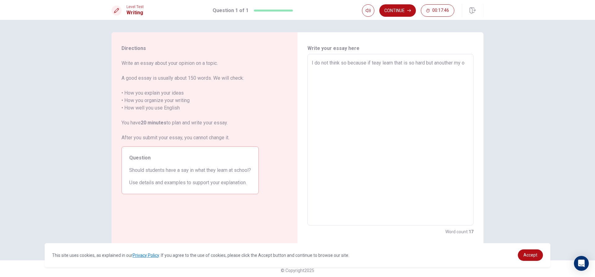
type textarea "x"
type textarea "I do not think so because if teay learn that is so hard but anouther my op"
type textarea "x"
type textarea "I do not think so because if teay learn that is so hard but anouther my opi"
type textarea "x"
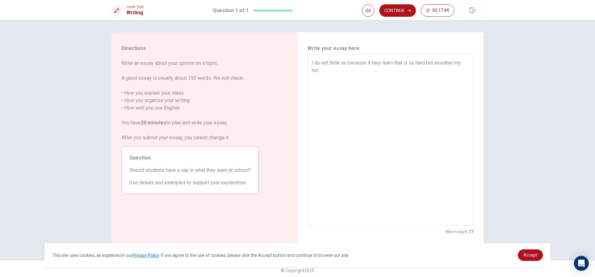
type textarea "I do not think so because if teay learn that is so hard but anouther my opin"
type textarea "x"
type textarea "I do not think so because if teay learn that is so hard but anouther my opini"
type textarea "x"
type textarea "I do not think so because if teay learn that is so hard but anouther my opinio"
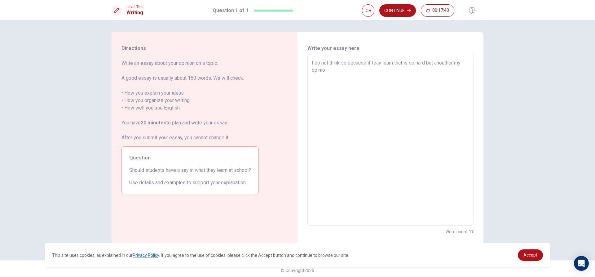
type textarea "x"
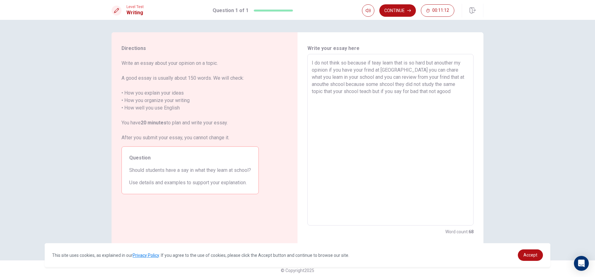
click at [440, 90] on textarea "I do not think so because if teay learn that is so hard but anouther my opinion…" at bounding box center [391, 139] width 158 height 161
click at [464, 90] on textarea "I do not think so because if teay learn that is so hard but anouther my opinion…" at bounding box center [391, 139] width 158 height 161
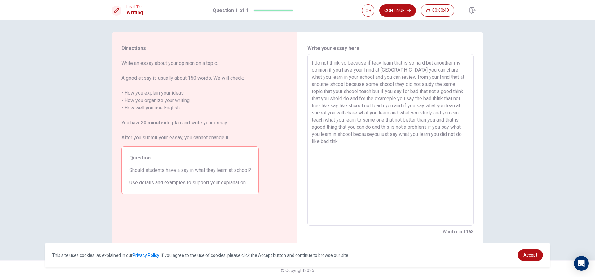
drag, startPoint x: 327, startPoint y: 63, endPoint x: 333, endPoint y: 48, distance: 16.1
click at [326, 63] on textarea "I do not think so because if teay learn that is so hard but anouther my opinion…" at bounding box center [391, 139] width 158 height 161
click at [356, 149] on textarea "I think so because if teay learn that is so hard but anouther my opinion if you…" at bounding box center [391, 139] width 158 height 161
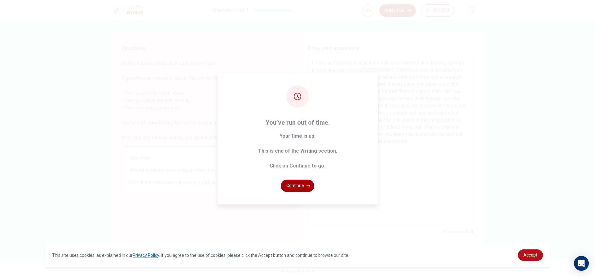
click at [293, 191] on button "Continue" at bounding box center [297, 186] width 33 height 12
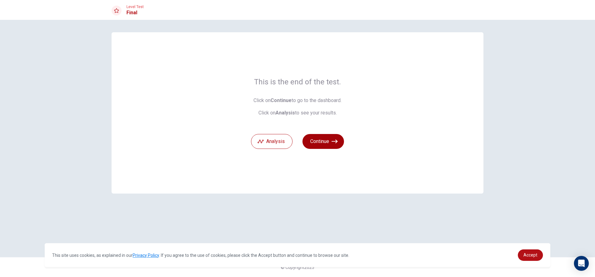
click at [316, 139] on button "Continue" at bounding box center [324, 141] width 42 height 15
